Goal: Entertainment & Leisure: Consume media (video, audio)

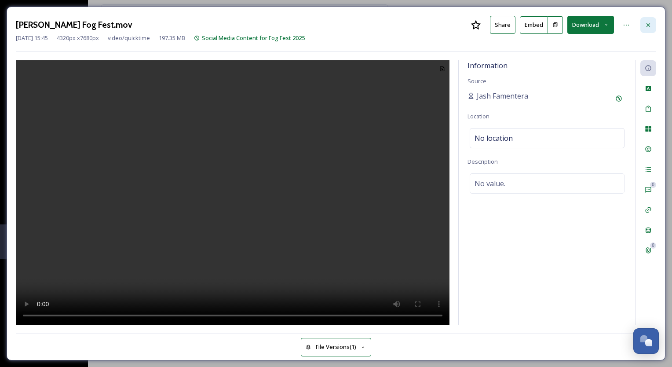
click at [649, 24] on icon at bounding box center [647, 25] width 7 height 7
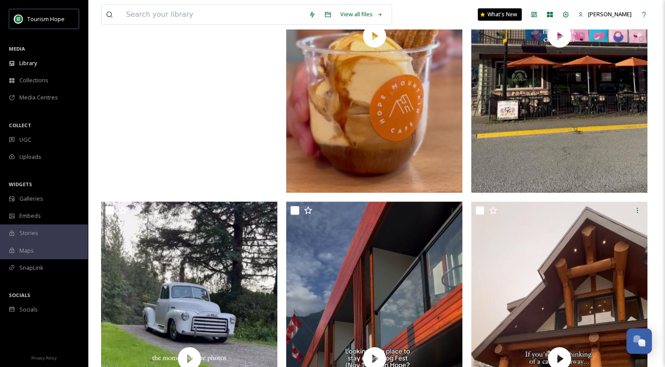
scroll to position [132, 0]
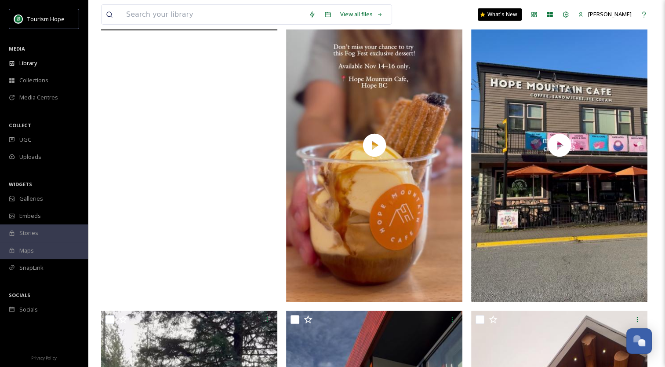
click at [190, 188] on video "blue moose x mountain melodies.mov" at bounding box center [189, 144] width 176 height 313
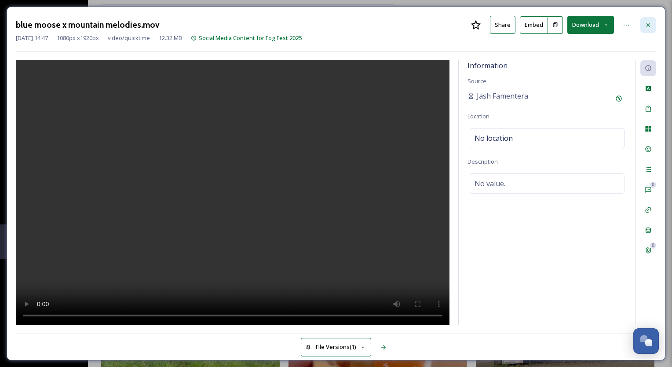
click at [642, 22] on div at bounding box center [648, 25] width 16 height 16
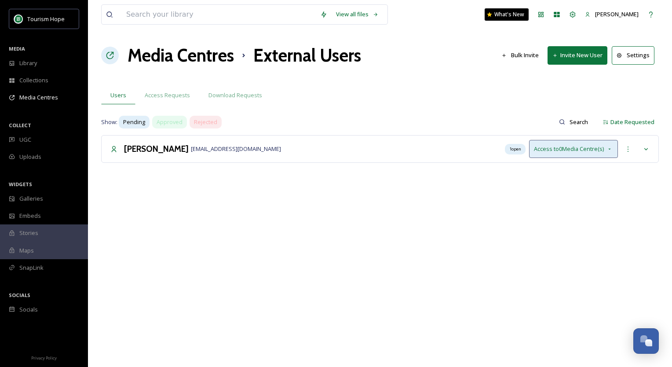
click at [608, 149] on icon at bounding box center [609, 148] width 7 height 7
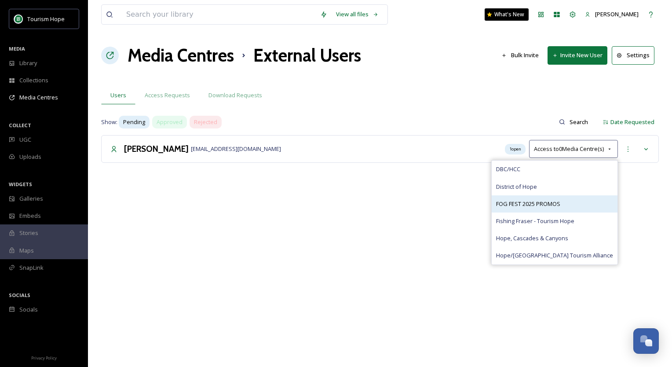
click at [560, 201] on span "FOG FEST 2025 PROMOS" at bounding box center [528, 204] width 64 height 8
click at [420, 221] on div "View all files What's New Amanda Figlarska Media Centres External Users Bulk In…" at bounding box center [380, 183] width 584 height 367
